Goal: Check status: Check status

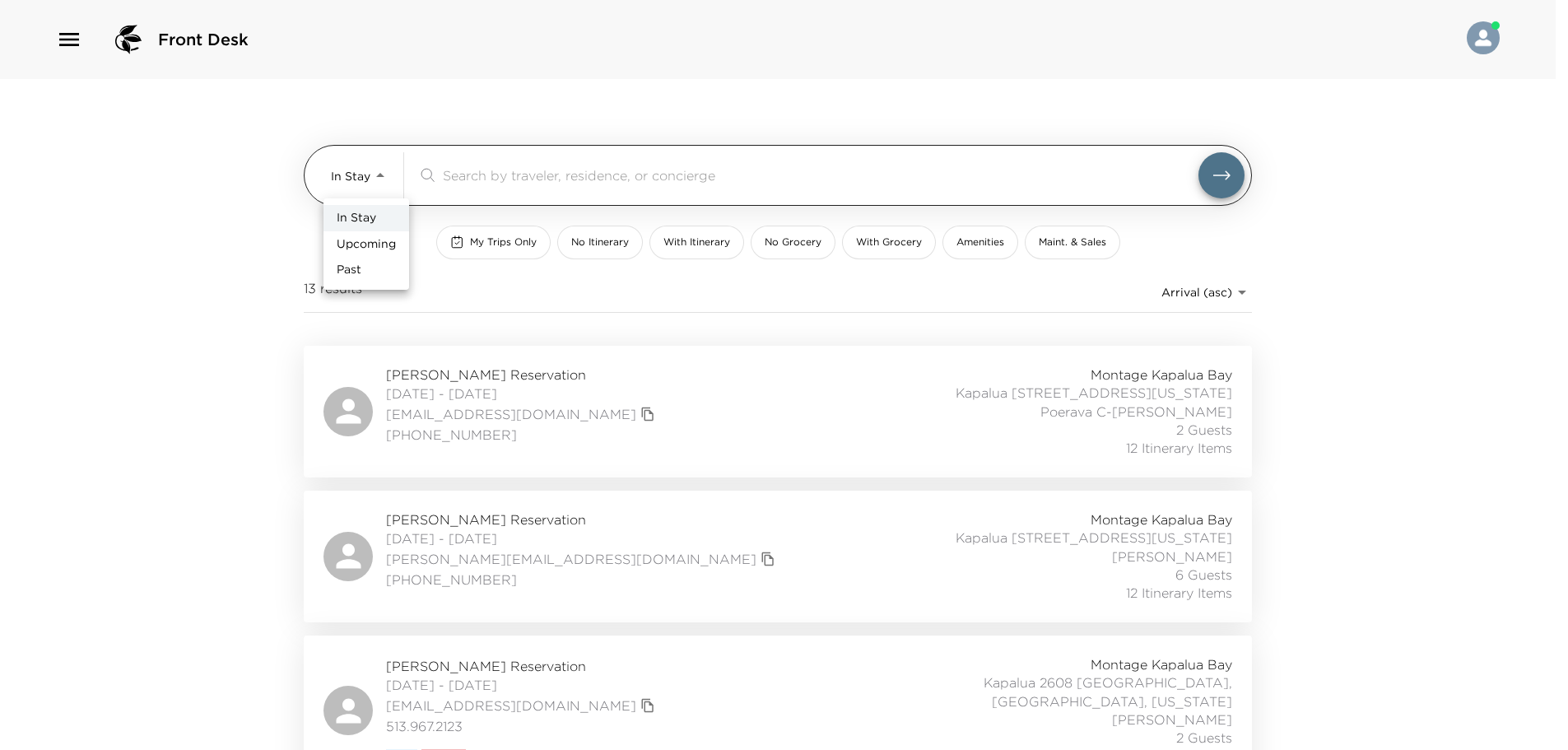
click at [387, 170] on body "Front Desk In Stay In-Stay ​ My Trips Only No Itinerary With Itinerary No Groce…" at bounding box center [784, 375] width 1568 height 750
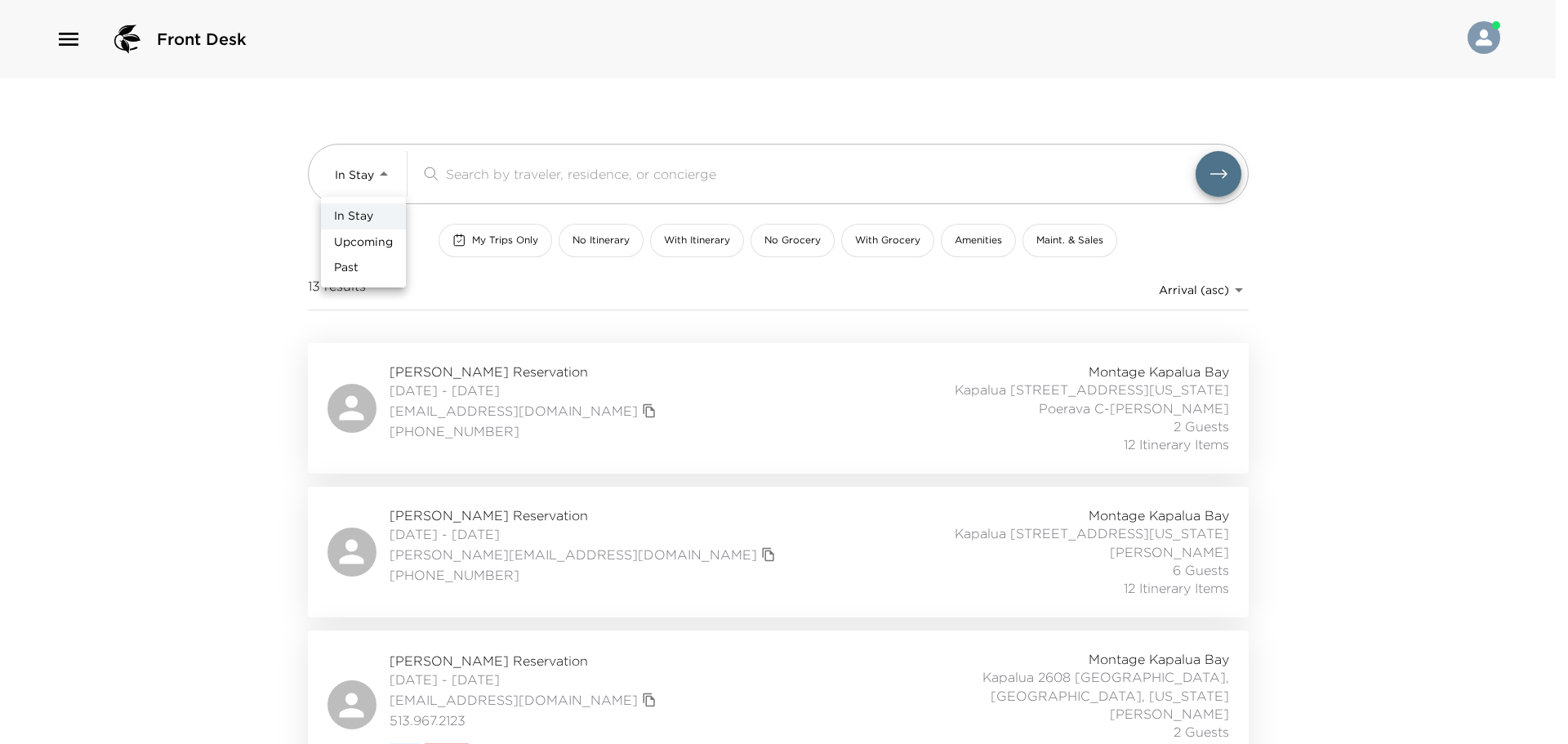
click at [368, 244] on span "Upcoming" at bounding box center [364, 242] width 59 height 16
type input "Upcoming"
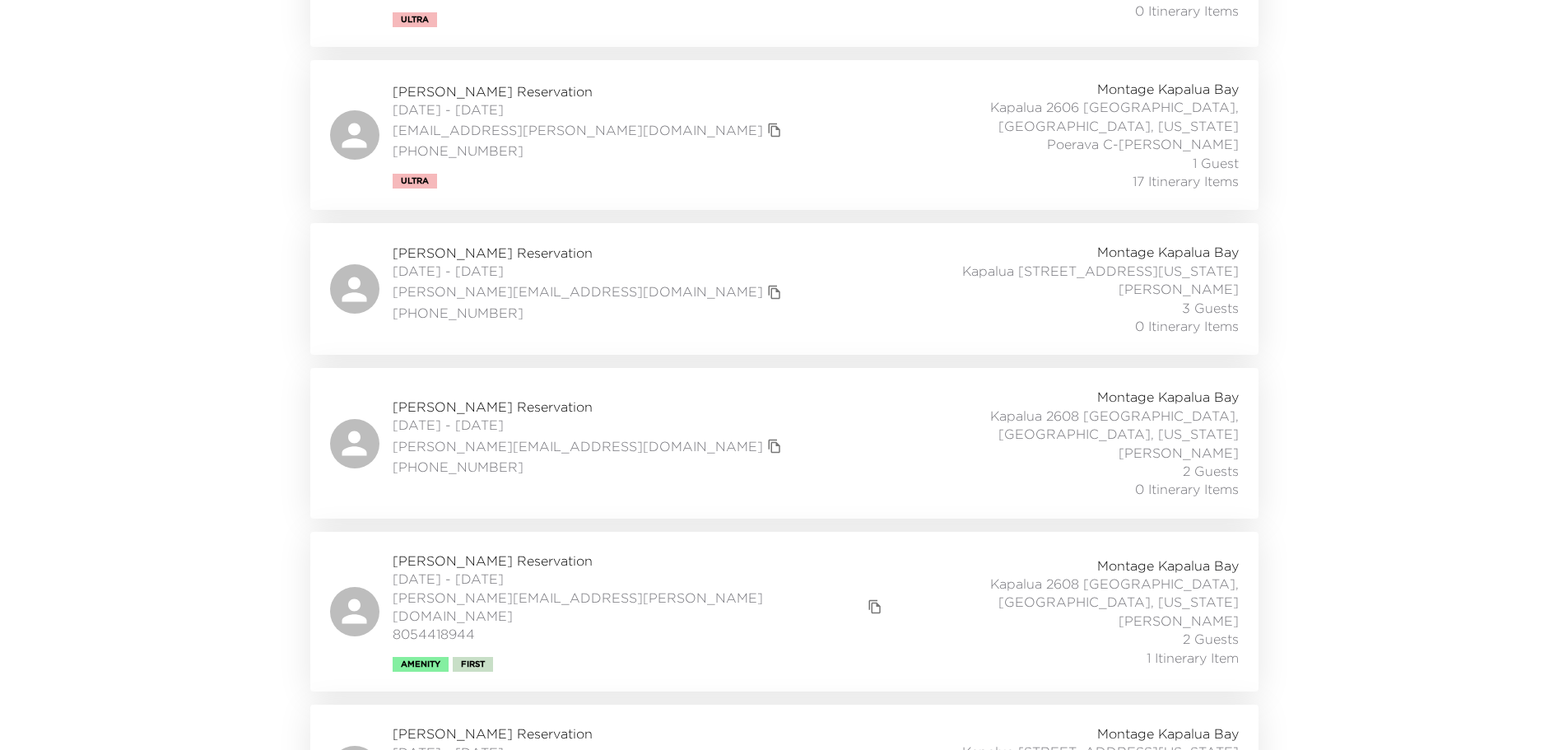
scroll to position [1810, 0]
click at [705, 548] on div "[PERSON_NAME] Reservation [DATE] - [DATE] [PERSON_NAME][EMAIL_ADDRESS][PERSON_N…" at bounding box center [784, 608] width 909 height 120
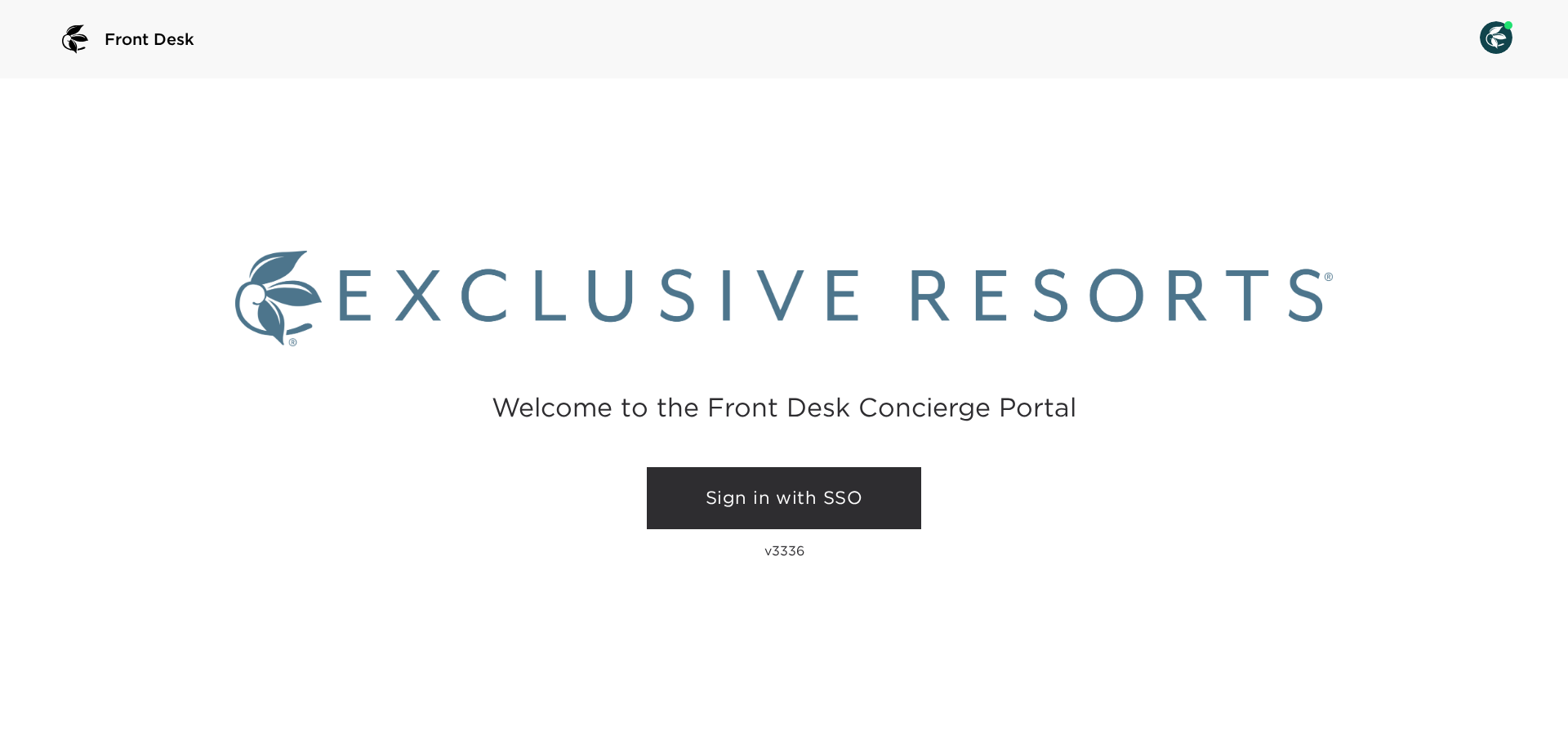
drag, startPoint x: 0, startPoint y: 0, endPoint x: 699, endPoint y: 525, distance: 874.2
click at [699, 525] on link "Sign in with SSO" at bounding box center [784, 498] width 274 height 62
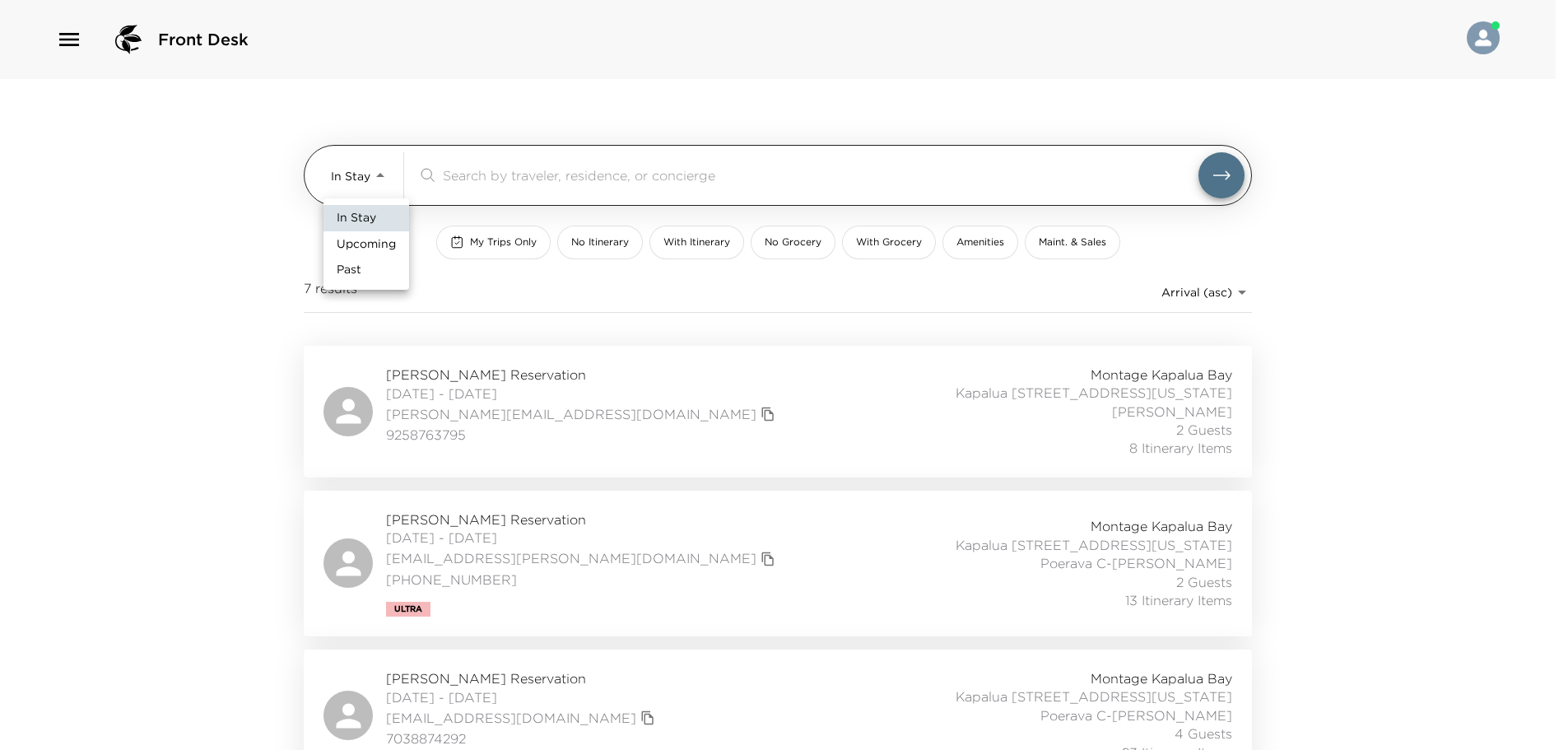
click at [385, 176] on body "Front Desk In Stay In-Stay ​ My Trips Only No Itinerary With Itinerary No Groce…" at bounding box center [784, 375] width 1568 height 750
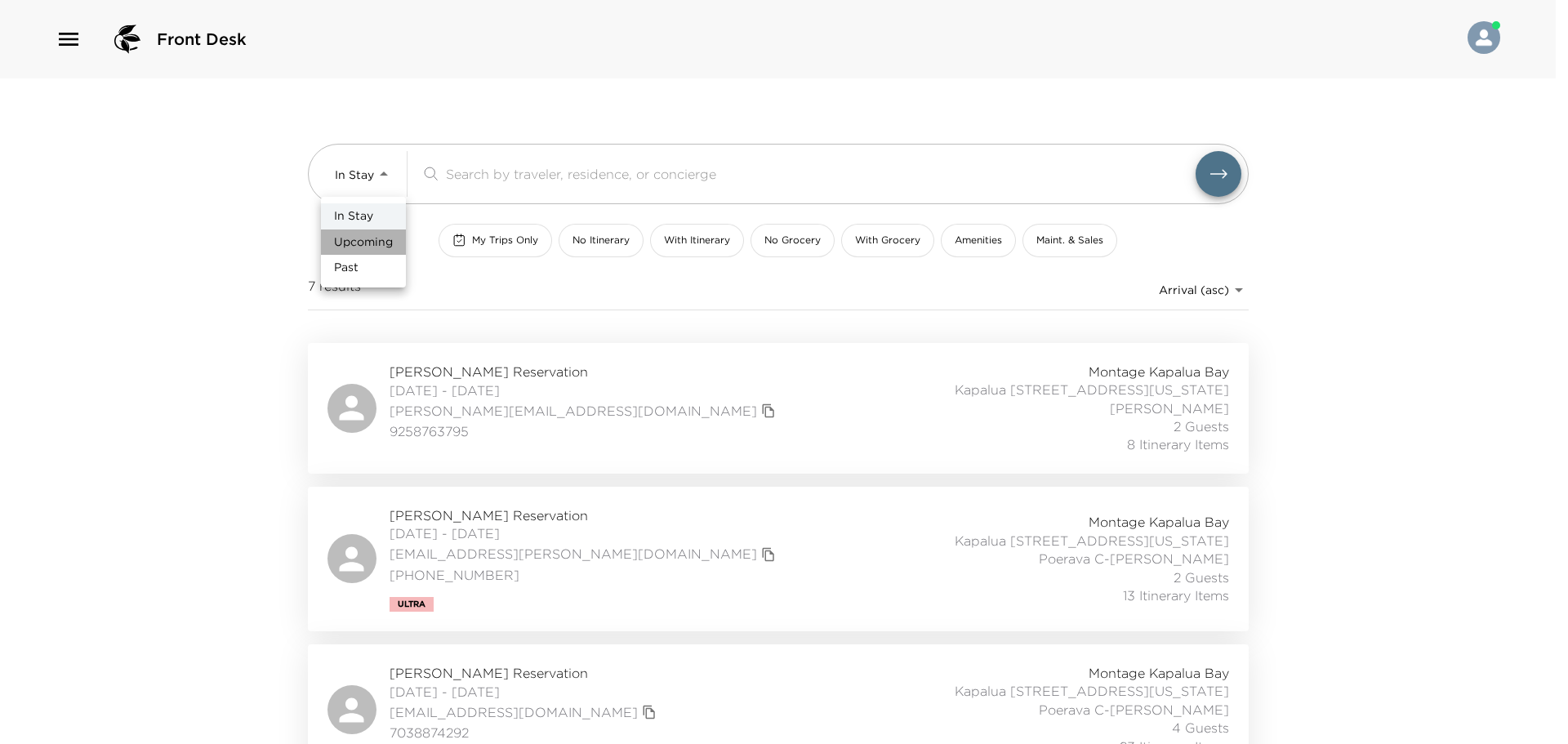
click at [370, 234] on span "Upcoming" at bounding box center [364, 242] width 59 height 16
type input "Upcoming"
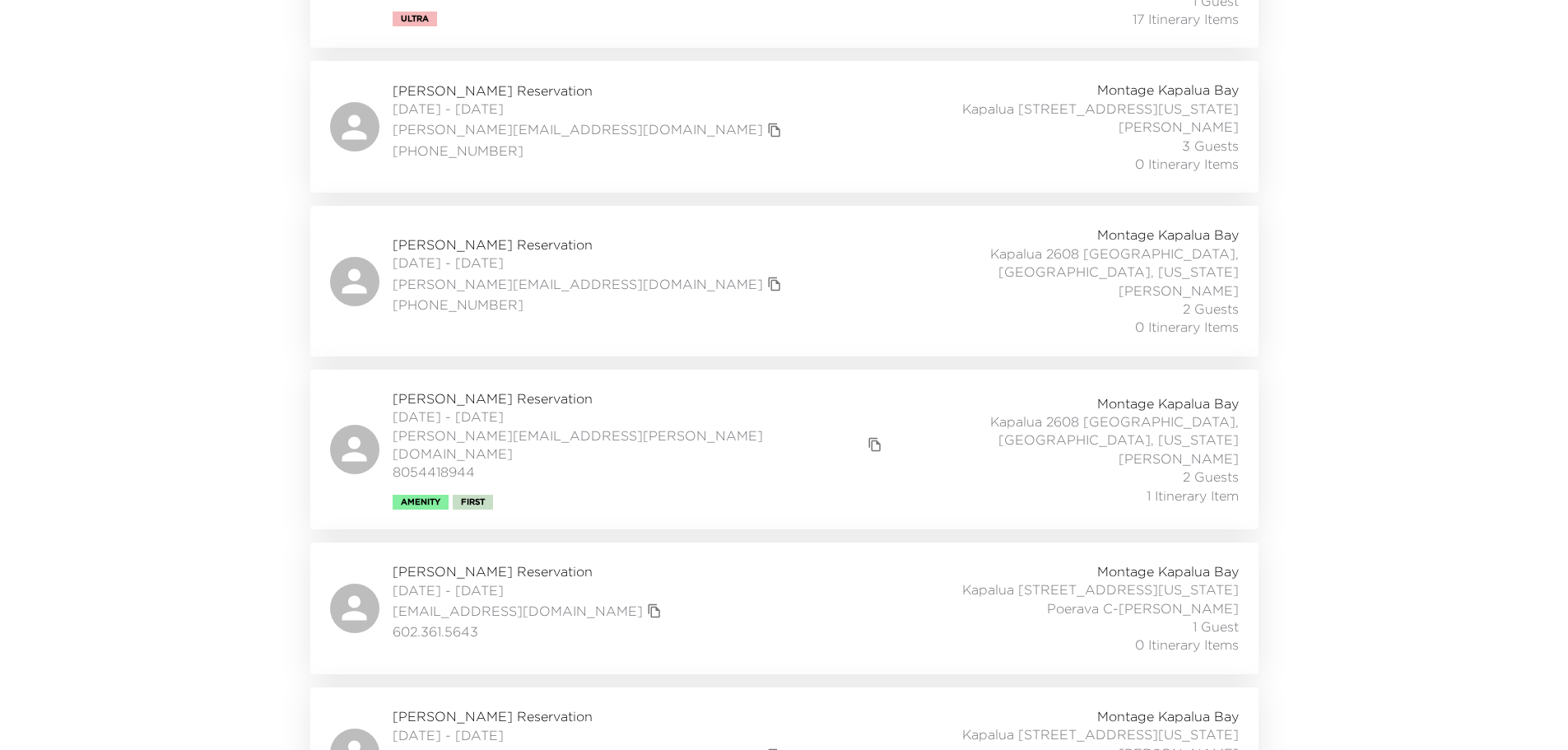
scroll to position [1975, 0]
click at [654, 384] on div "[PERSON_NAME] Reservation [DATE] - [DATE] [PERSON_NAME][EMAIL_ADDRESS][PERSON_N…" at bounding box center [784, 444] width 909 height 120
